Goal: Transaction & Acquisition: Subscribe to service/newsletter

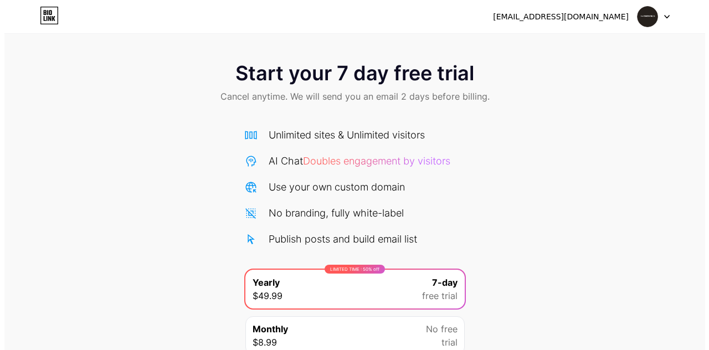
scroll to position [96, 0]
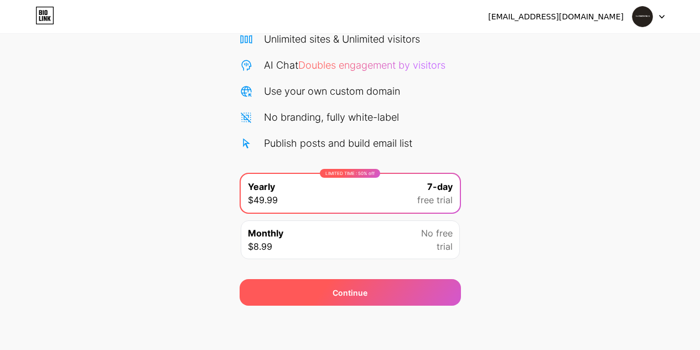
click at [303, 286] on div "Continue" at bounding box center [350, 292] width 221 height 27
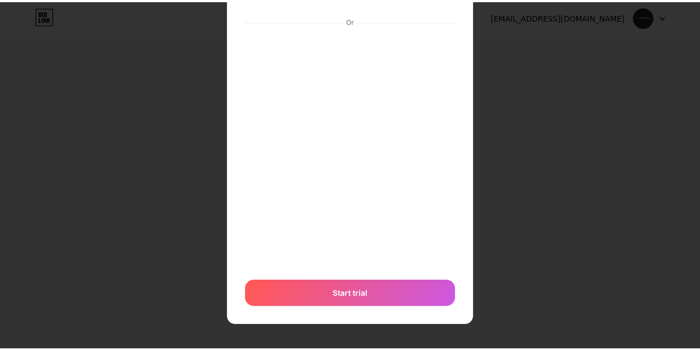
scroll to position [0, 0]
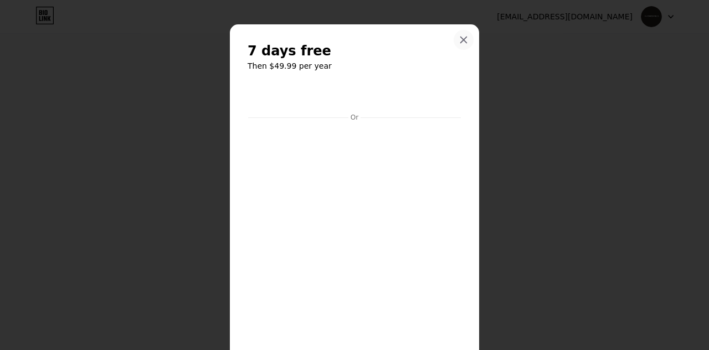
click at [459, 40] on icon at bounding box center [463, 39] width 9 height 9
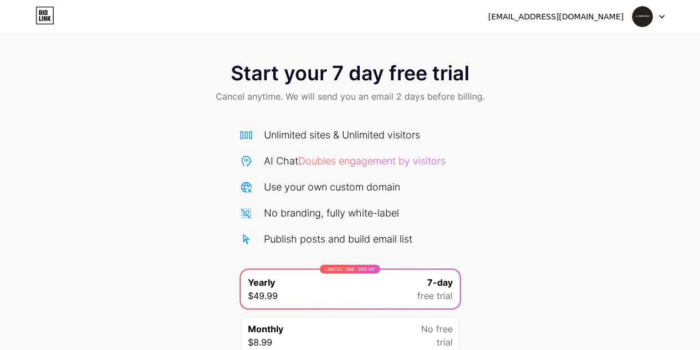
click at [48, 18] on icon at bounding box center [49, 18] width 3 height 5
